Goal: Information Seeking & Learning: Learn about a topic

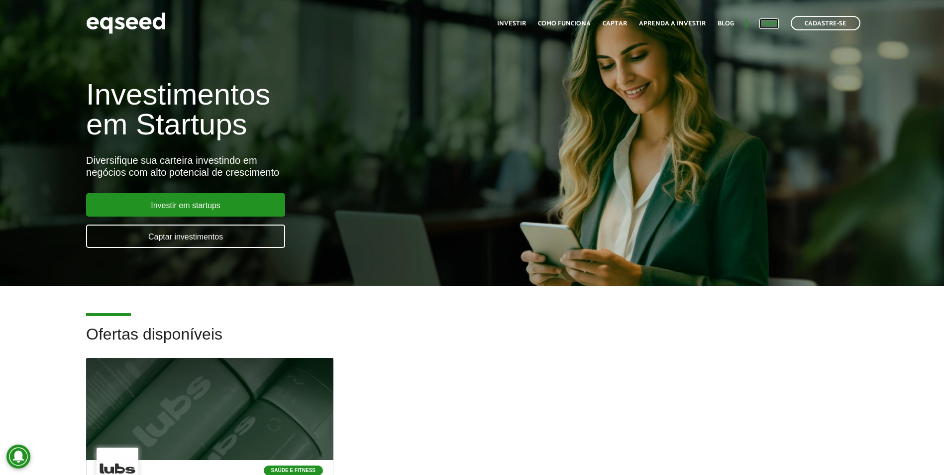
click at [767, 22] on link "Login" at bounding box center [769, 23] width 19 height 6
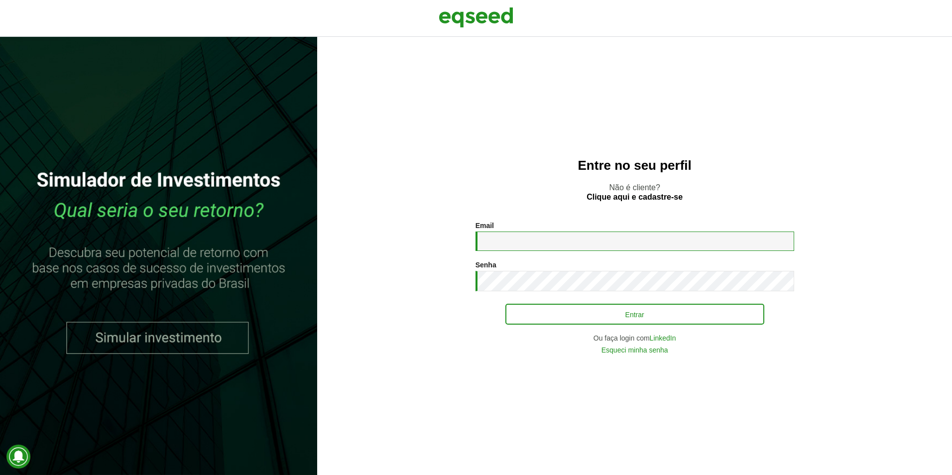
type input "**********"
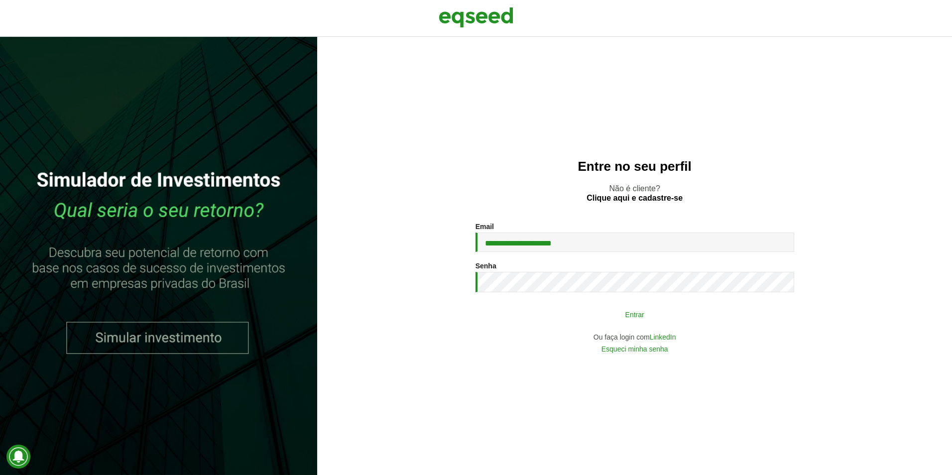
click at [568, 307] on button "Entrar" at bounding box center [634, 314] width 259 height 19
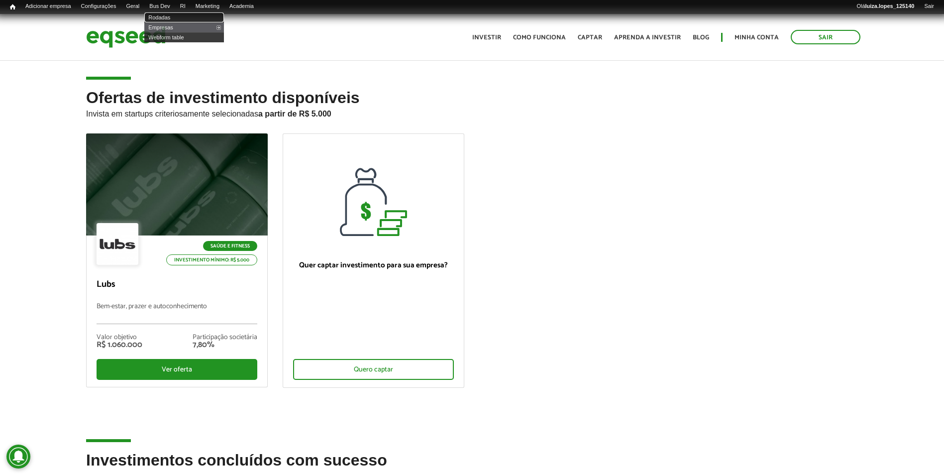
click at [179, 15] on link "Rodadas" at bounding box center [184, 17] width 80 height 10
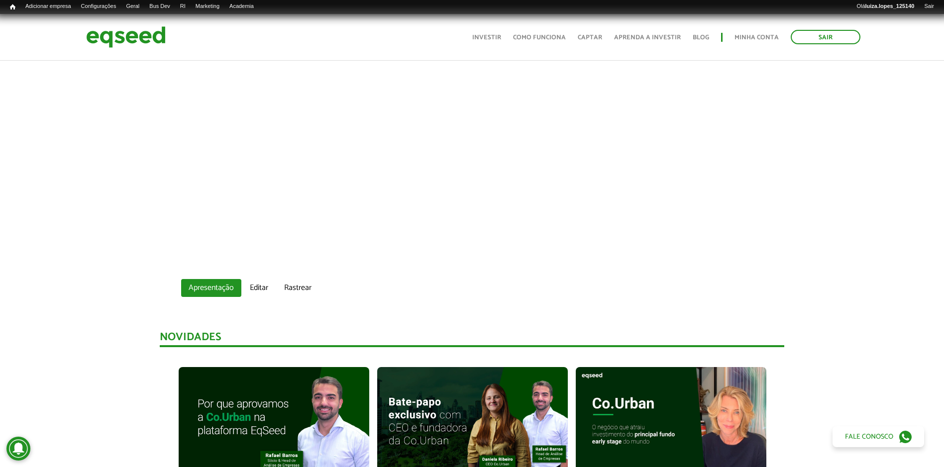
scroll to position [448, 0]
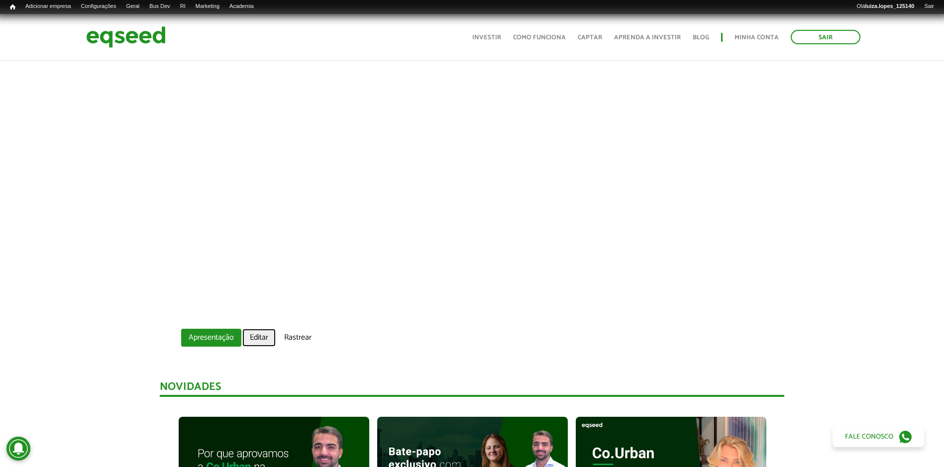
click at [262, 335] on link "Editar" at bounding box center [258, 338] width 33 height 18
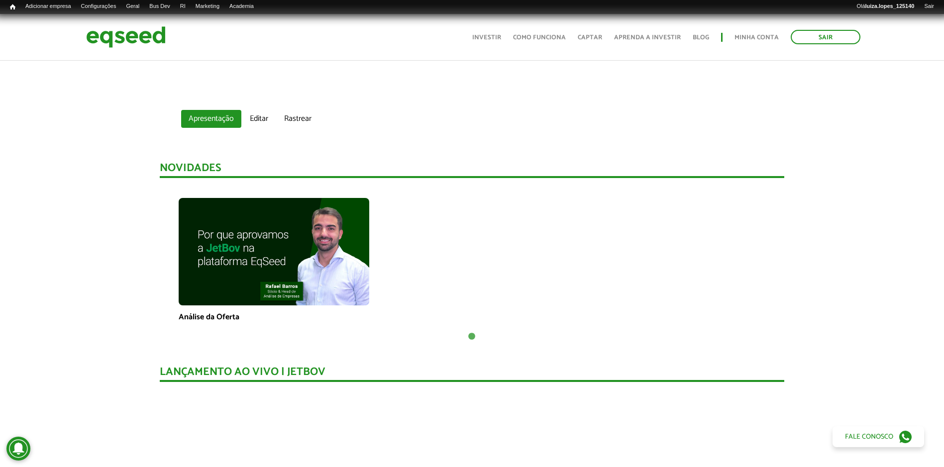
scroll to position [518, 0]
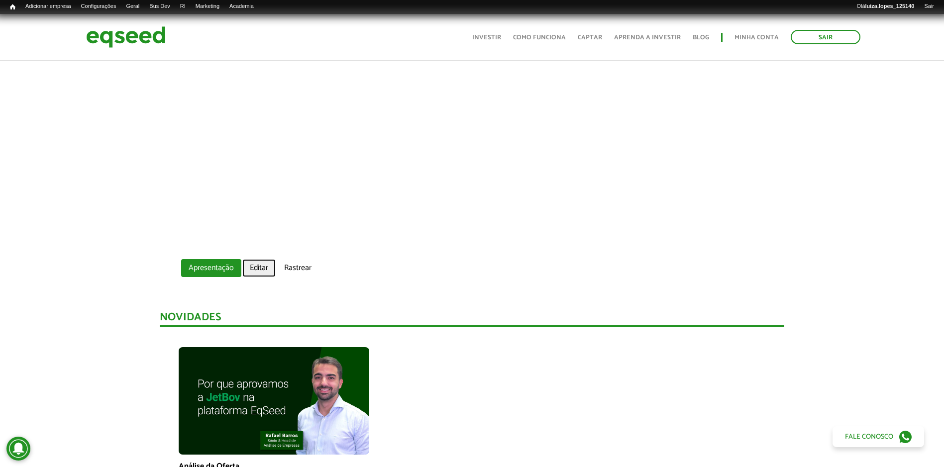
click at [261, 272] on link "Editar" at bounding box center [258, 268] width 33 height 18
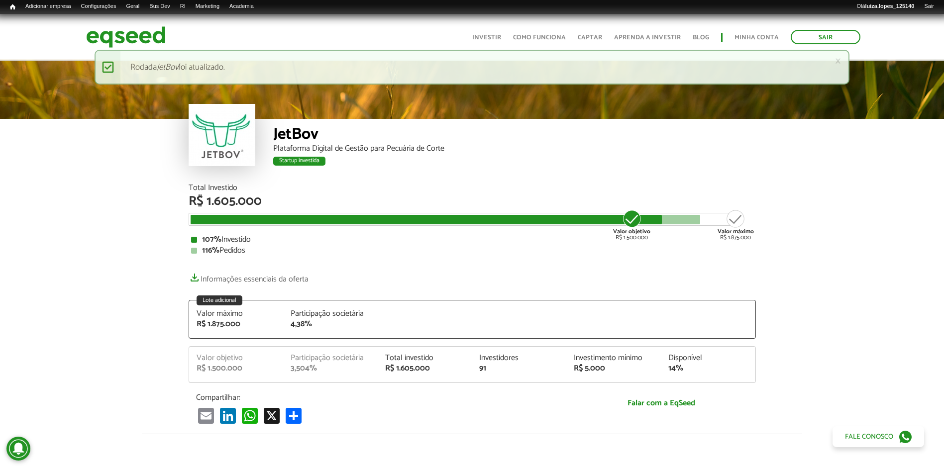
scroll to position [1194, 0]
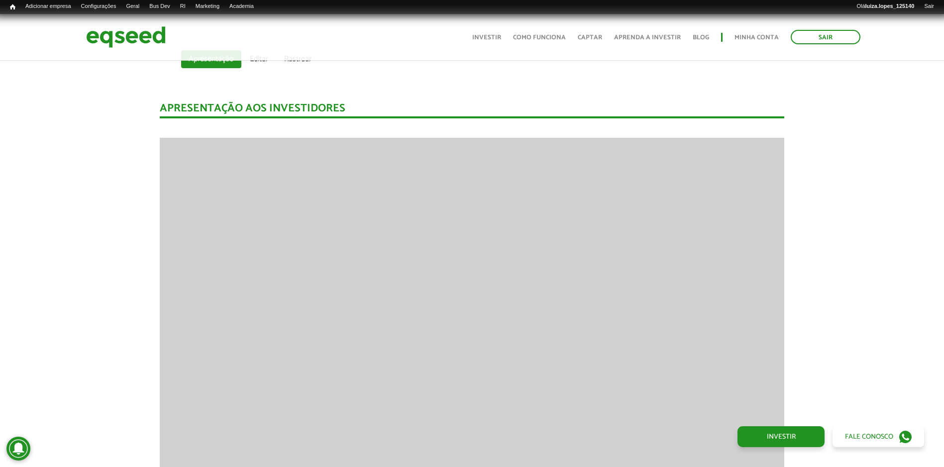
scroll to position [647, 0]
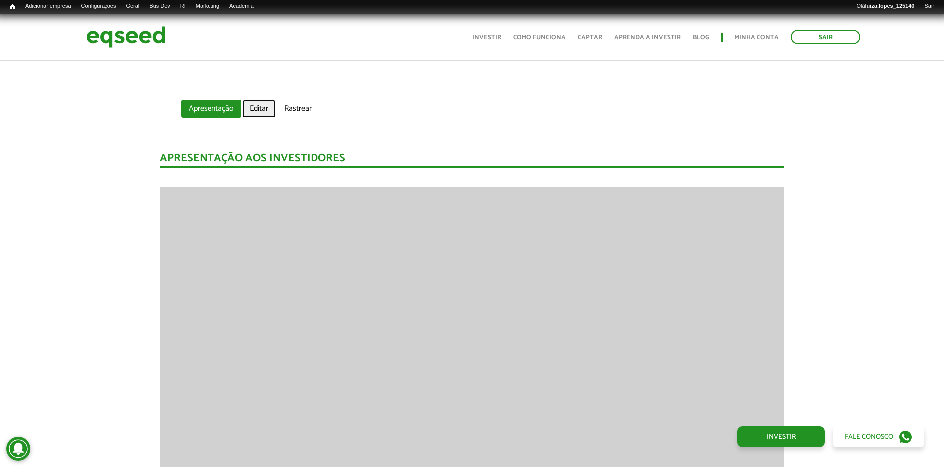
click at [260, 111] on link "Editar" at bounding box center [258, 109] width 33 height 18
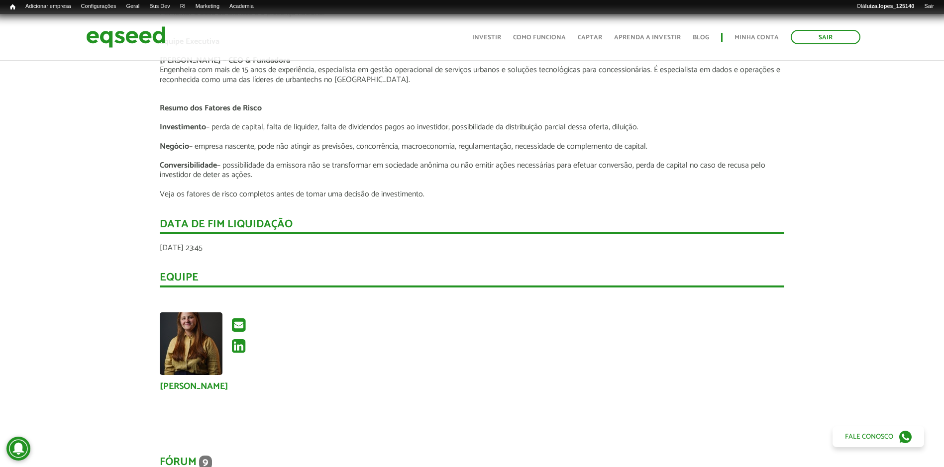
scroll to position [1742, 0]
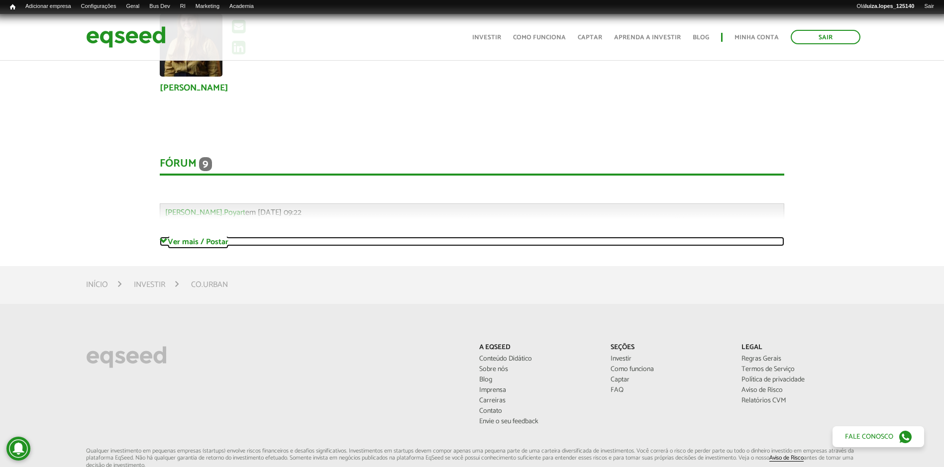
click at [225, 244] on link "Ver mais / Postar" at bounding box center [472, 241] width 625 height 9
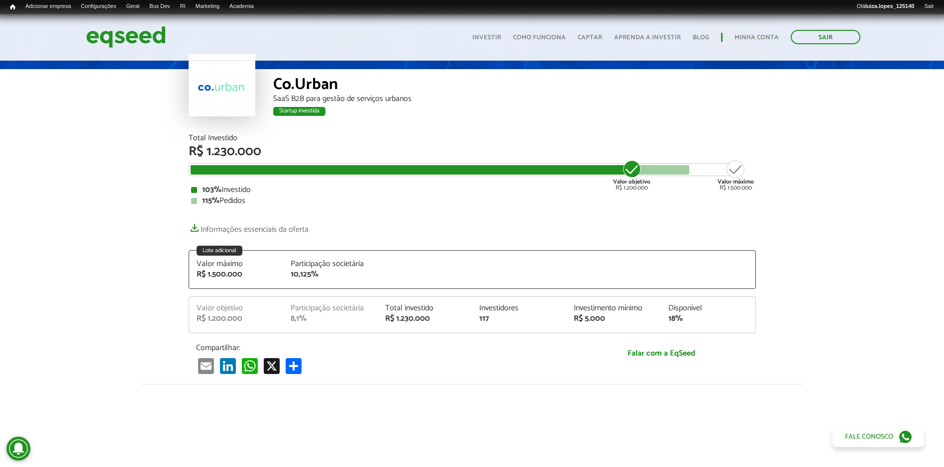
scroll to position [0, 0]
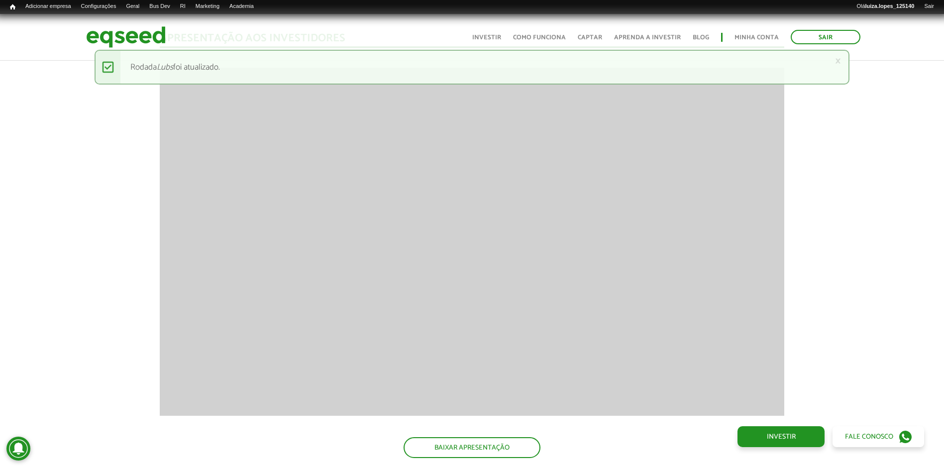
scroll to position [498, 0]
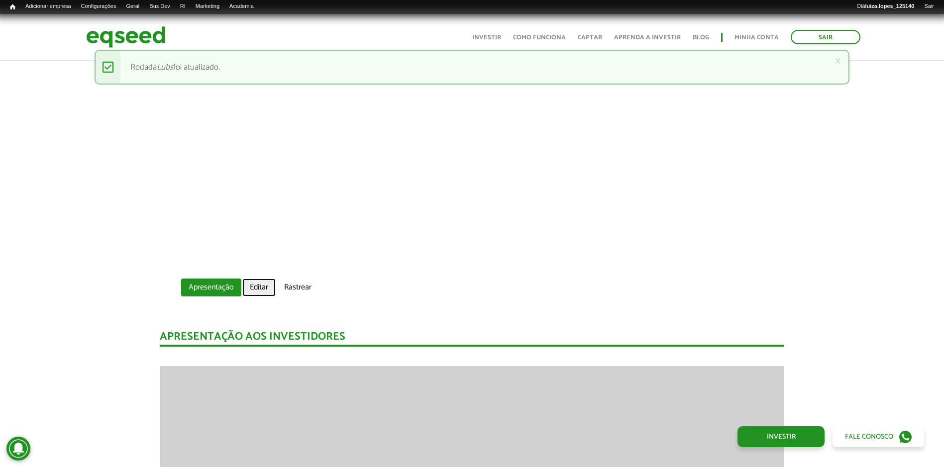
click at [254, 288] on link "Editar" at bounding box center [258, 288] width 33 height 18
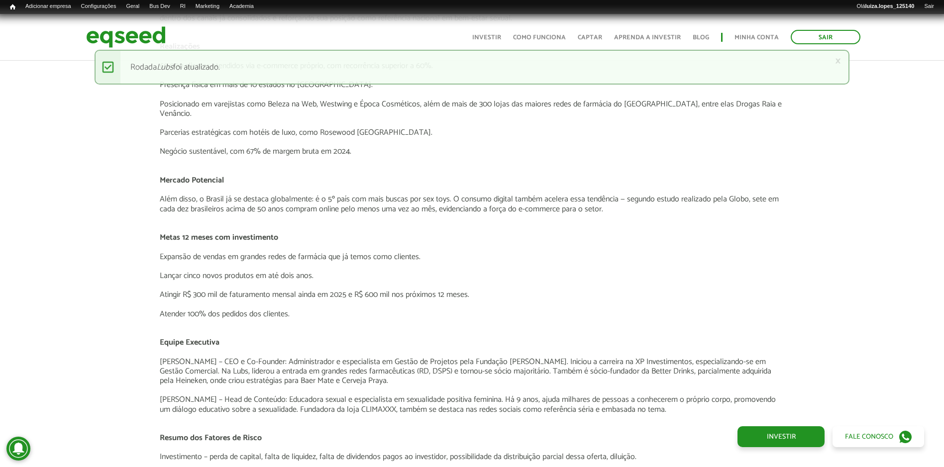
scroll to position [1643, 0]
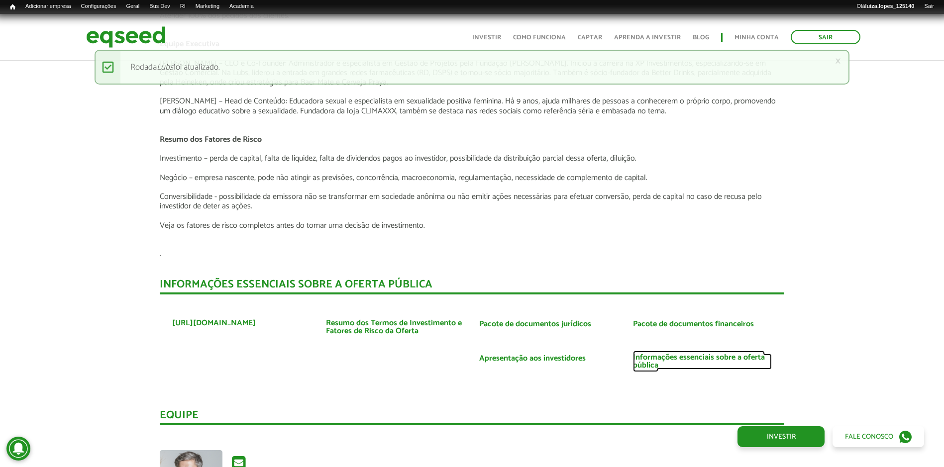
click at [691, 354] on link "Informações essenciais sobre a oferta pública" at bounding box center [702, 362] width 139 height 16
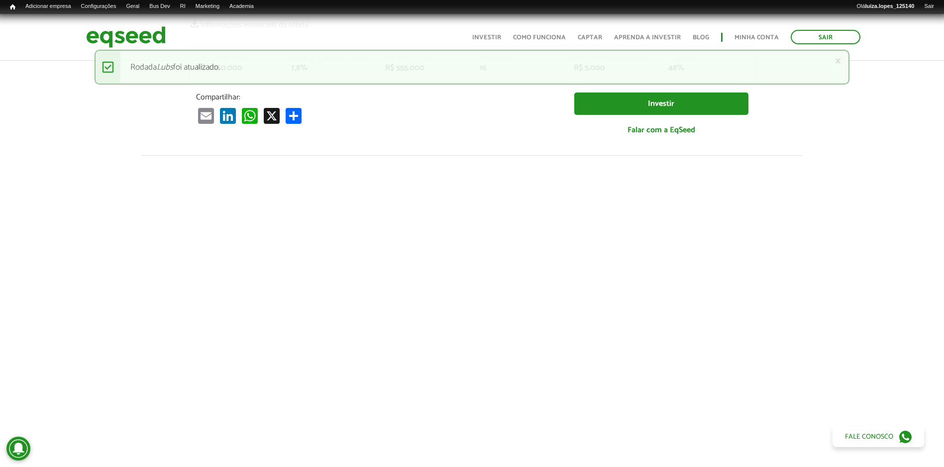
scroll to position [0, 0]
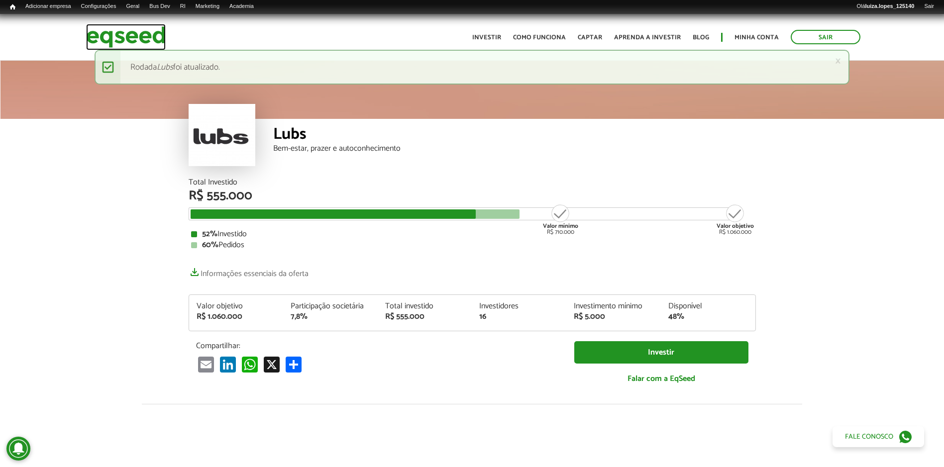
click at [132, 39] on img at bounding box center [126, 37] width 80 height 26
